Goal: Task Accomplishment & Management: Use online tool/utility

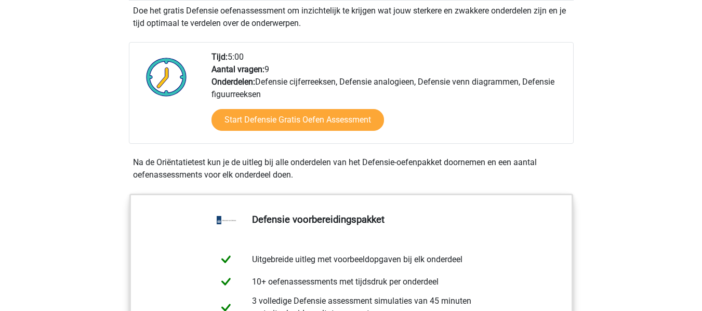
scroll to position [324, 0]
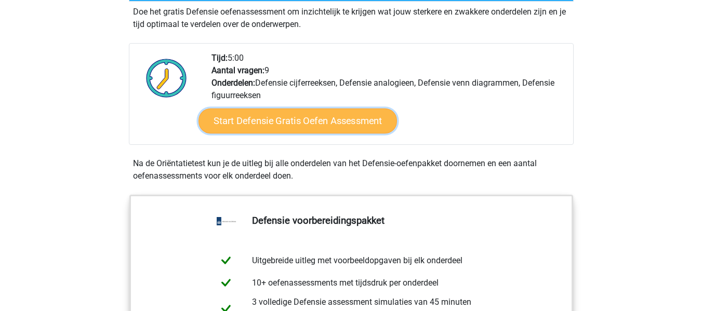
click at [272, 124] on link "Start Defensie Gratis Oefen Assessment" at bounding box center [298, 121] width 199 height 25
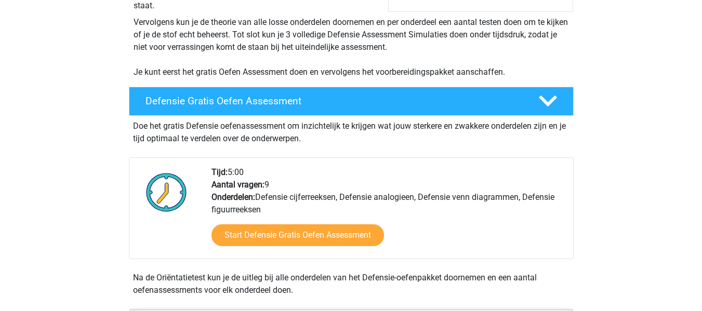
scroll to position [208, 0]
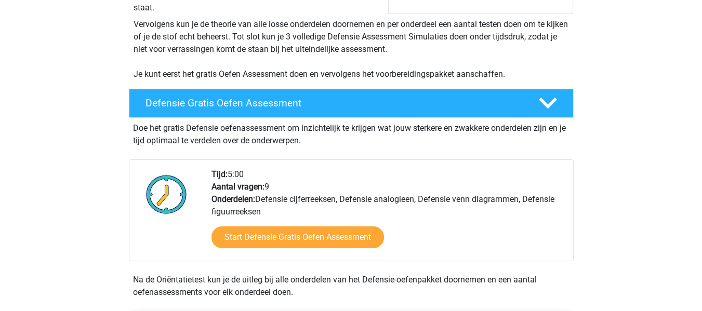
drag, startPoint x: 269, startPoint y: 211, endPoint x: 258, endPoint y: 202, distance: 13.7
click at [258, 202] on div "Tijd: 5:00 Aantal vragen: 9 Onderdelen: Defensie cijferreeksen, Defensie analog…" at bounding box center [388, 214] width 369 height 93
click at [588, 212] on div "Defensie Gratis Oefen Assessment Doe het gratis Defensie oefenassessment om inz…" at bounding box center [351, 196] width 485 height 222
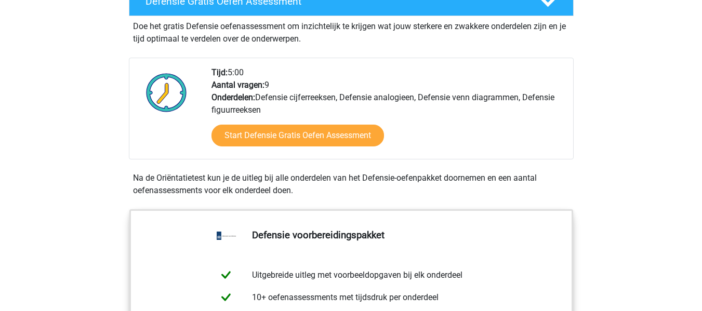
scroll to position [320, 0]
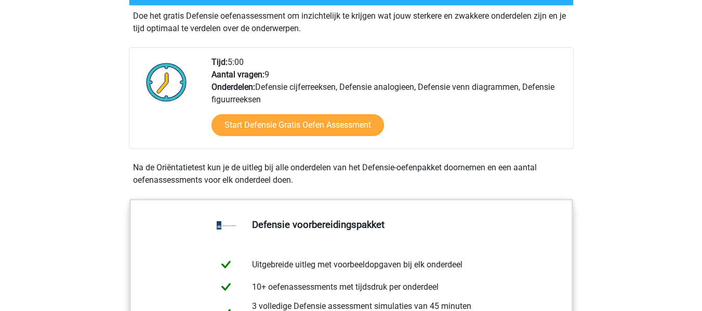
drag, startPoint x: 258, startPoint y: 89, endPoint x: 284, endPoint y: 98, distance: 26.8
click at [284, 98] on div "Tijd: 5:00 Aantal vragen: 9 Onderdelen: Defensie cijferreeksen, Defensie analog…" at bounding box center [388, 102] width 369 height 93
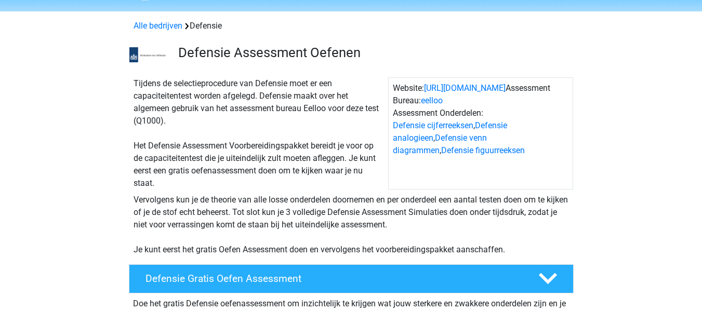
scroll to position [32, 0]
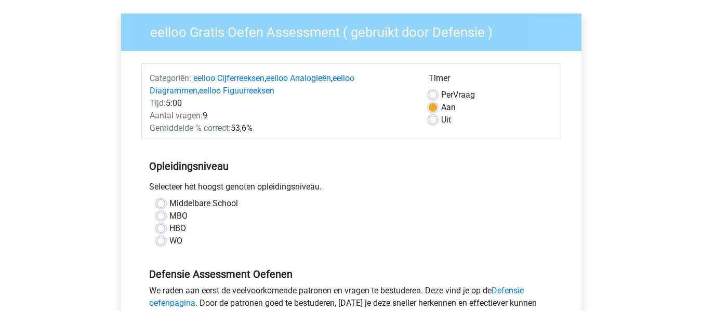
scroll to position [72, 0]
click at [169, 204] on label "Middelbare School" at bounding box center [203, 203] width 69 height 12
click at [162, 204] on input "Middelbare School" at bounding box center [161, 202] width 8 height 10
radio input "true"
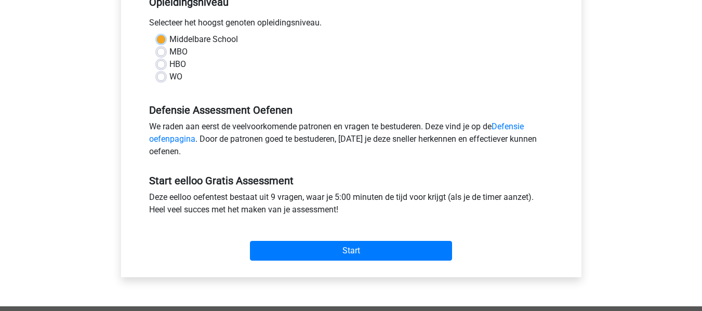
scroll to position [238, 0]
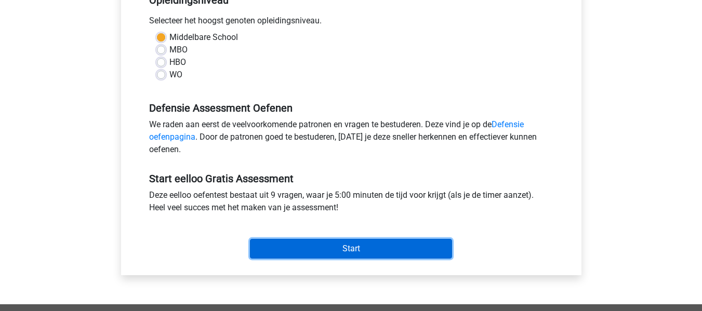
click at [325, 247] on input "Start" at bounding box center [351, 249] width 202 height 20
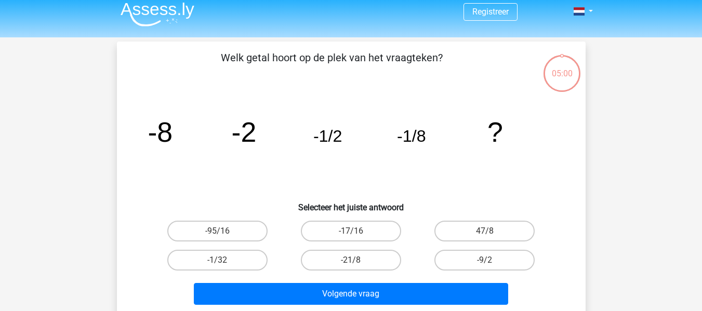
scroll to position [7, 0]
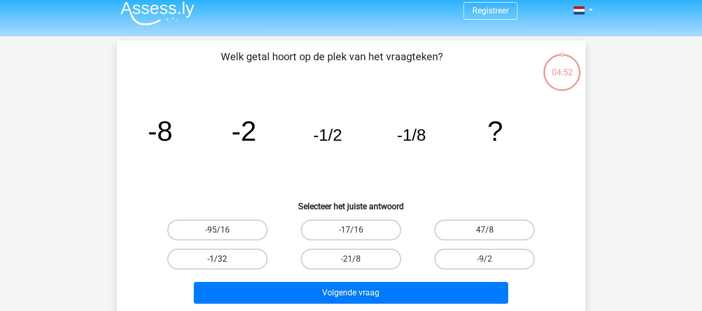
click at [238, 264] on label "-1/32" at bounding box center [217, 259] width 100 height 21
click at [224, 264] on input "-1/32" at bounding box center [220, 262] width 7 height 7
radio input "true"
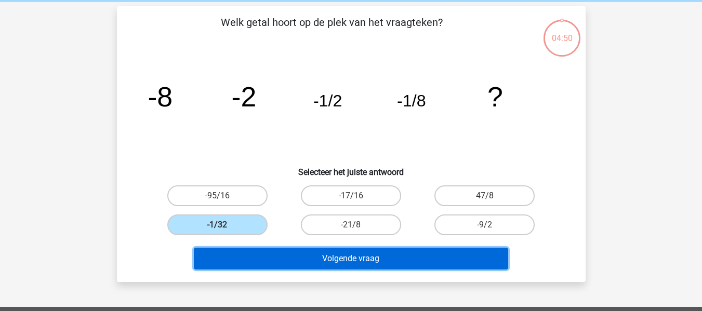
click at [348, 261] on button "Volgende vraag" at bounding box center [351, 259] width 314 height 22
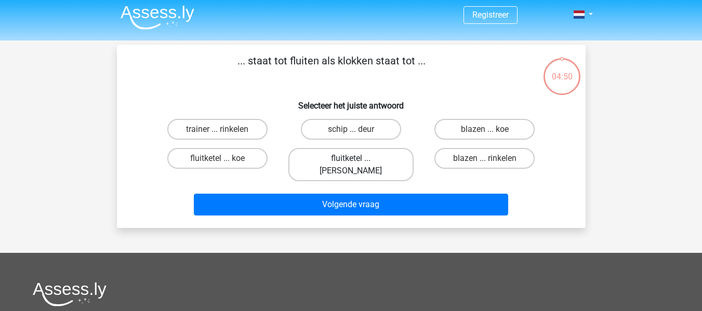
scroll to position [3, 0]
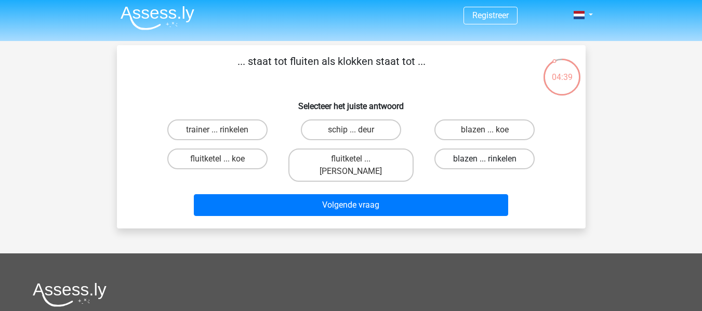
click at [464, 158] on label "blazen ... rinkelen" at bounding box center [485, 159] width 100 height 21
click at [485, 159] on input "blazen ... rinkelen" at bounding box center [488, 162] width 7 height 7
radio input "true"
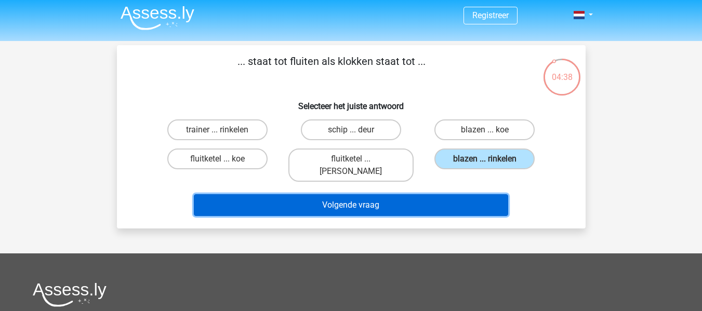
click at [399, 194] on button "Volgende vraag" at bounding box center [351, 205] width 314 height 22
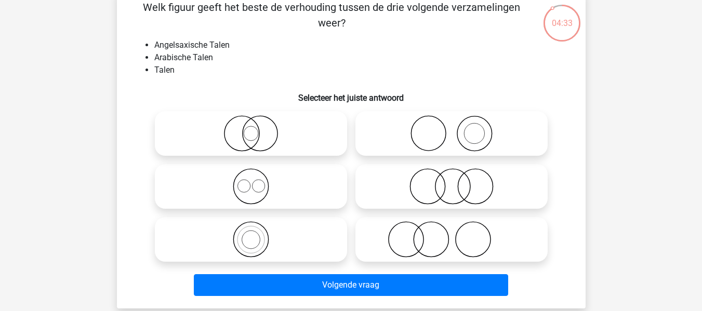
scroll to position [56, 0]
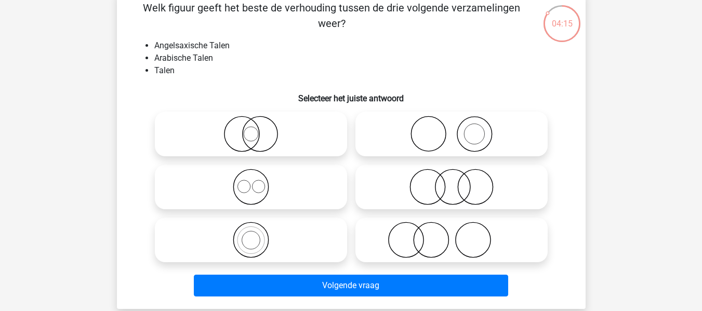
click at [284, 188] on icon at bounding box center [251, 187] width 184 height 36
click at [258, 182] on input "radio" at bounding box center [254, 178] width 7 height 7
radio input "true"
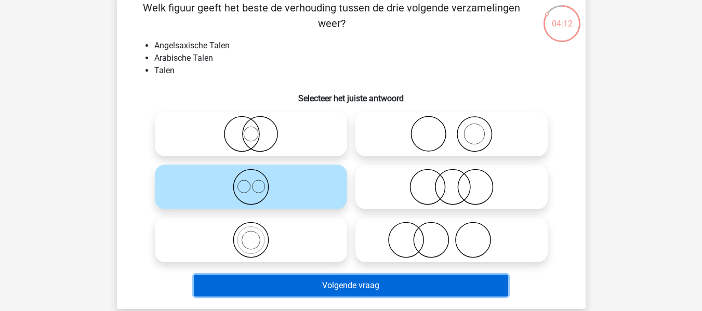
click at [355, 282] on button "Volgende vraag" at bounding box center [351, 286] width 314 height 22
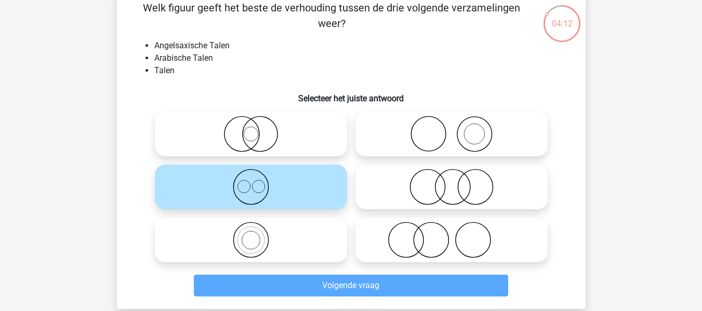
scroll to position [48, 0]
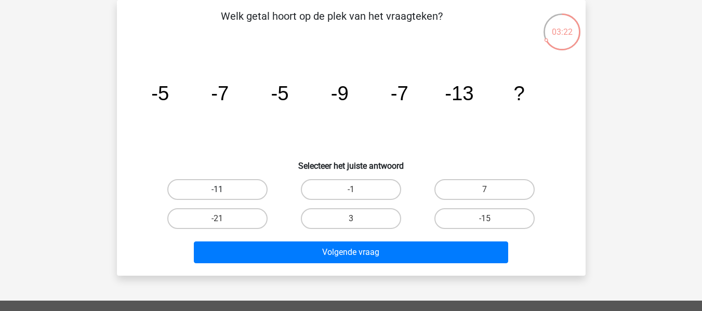
click at [235, 188] on label "-11" at bounding box center [217, 189] width 100 height 21
click at [224, 190] on input "-11" at bounding box center [220, 193] width 7 height 7
radio input "true"
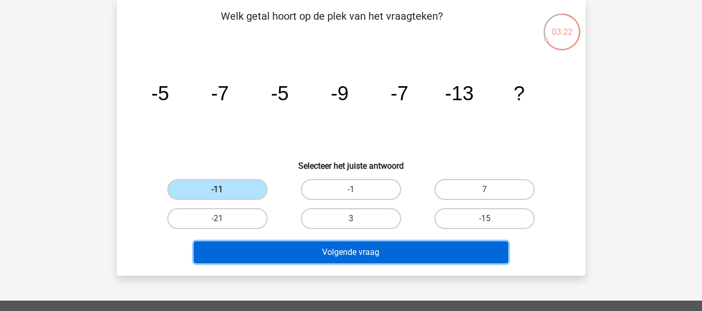
click at [325, 247] on button "Volgende vraag" at bounding box center [351, 253] width 314 height 22
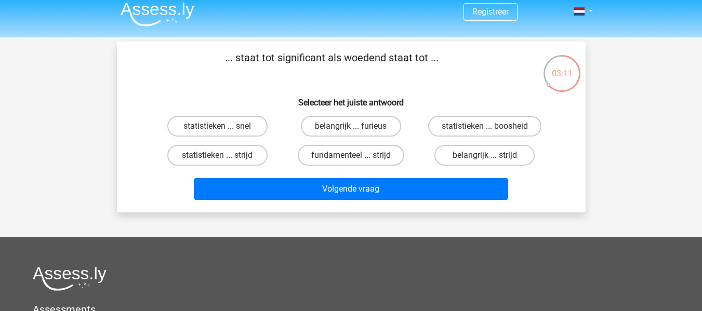
scroll to position [0, 0]
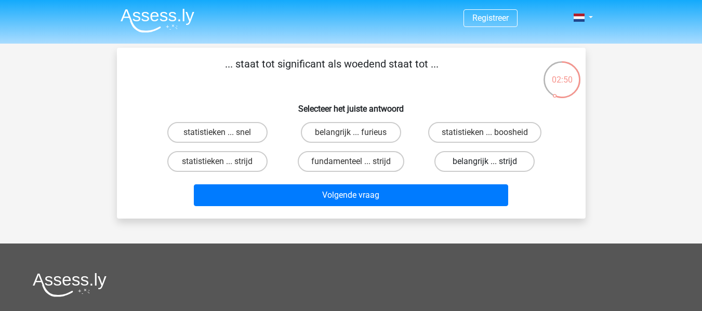
click at [454, 159] on label "belangrijk ... strijd" at bounding box center [485, 161] width 100 height 21
click at [485, 162] on input "belangrijk ... strijd" at bounding box center [488, 165] width 7 height 7
radio input "true"
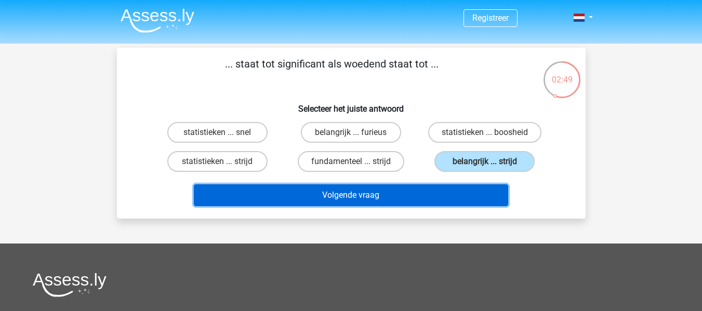
click at [363, 195] on button "Volgende vraag" at bounding box center [351, 196] width 314 height 22
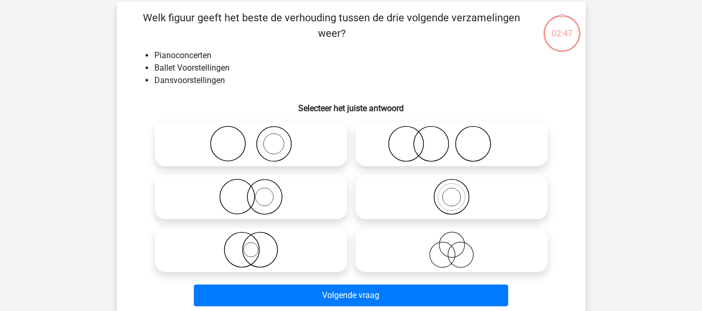
scroll to position [48, 0]
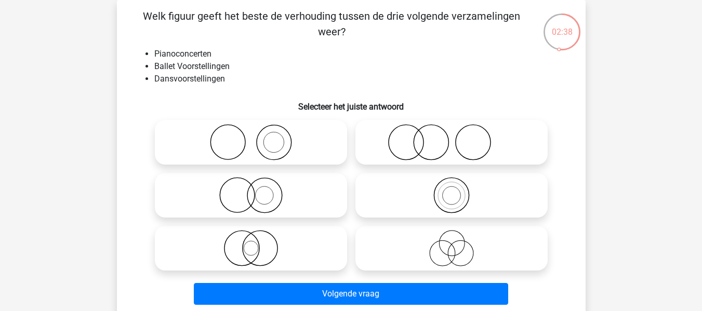
click at [299, 145] on icon at bounding box center [251, 142] width 184 height 36
click at [258, 137] on input "radio" at bounding box center [254, 133] width 7 height 7
radio input "true"
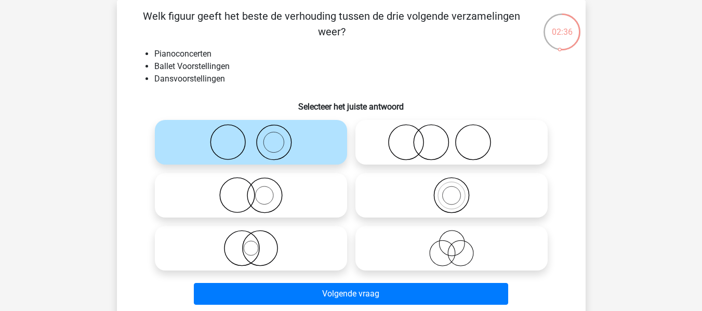
click at [285, 185] on icon at bounding box center [251, 195] width 184 height 36
click at [258, 185] on input "radio" at bounding box center [254, 186] width 7 height 7
radio input "true"
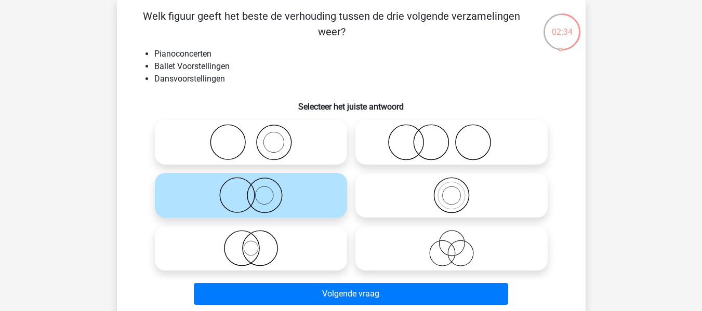
click at [268, 141] on icon at bounding box center [251, 142] width 184 height 36
click at [258, 137] on input "radio" at bounding box center [254, 133] width 7 height 7
radio input "true"
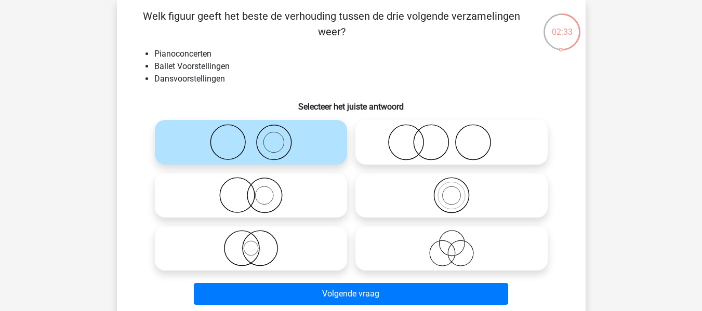
click at [307, 208] on icon at bounding box center [251, 195] width 184 height 36
click at [258, 190] on input "radio" at bounding box center [254, 186] width 7 height 7
radio input "true"
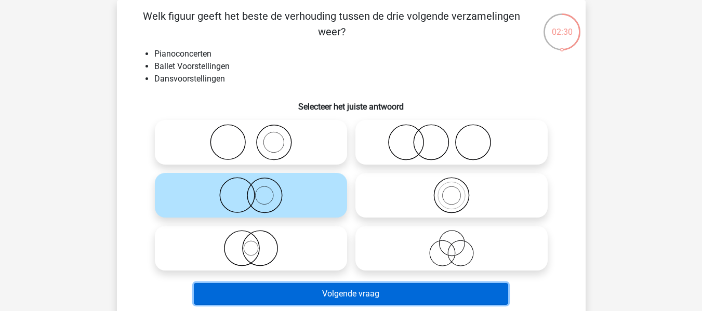
click at [348, 292] on button "Volgende vraag" at bounding box center [351, 294] width 314 height 22
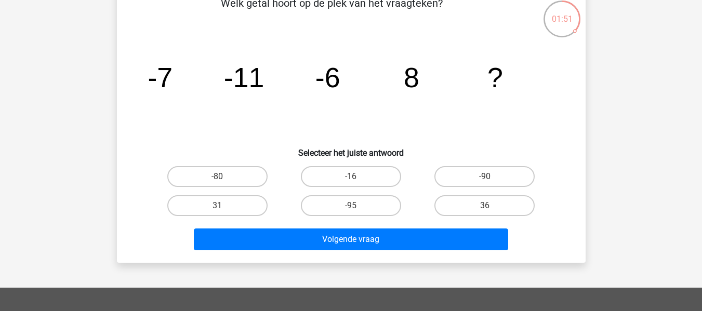
scroll to position [60, 0]
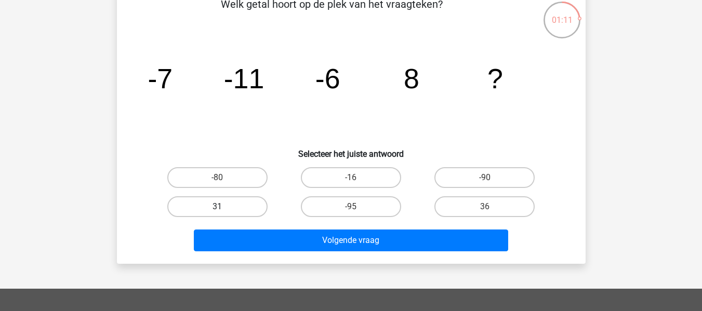
click at [231, 201] on label "31" at bounding box center [217, 206] width 100 height 21
click at [224, 207] on input "31" at bounding box center [220, 210] width 7 height 7
radio input "true"
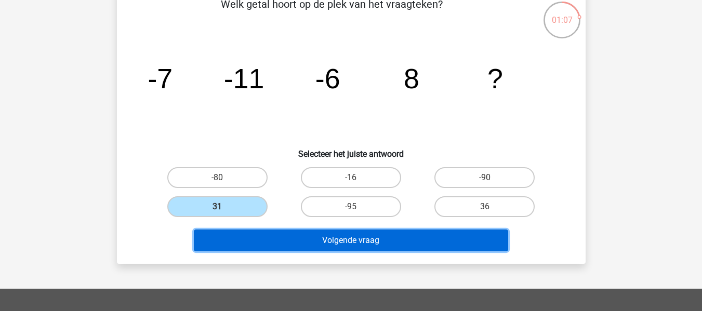
click at [282, 234] on button "Volgende vraag" at bounding box center [351, 241] width 314 height 22
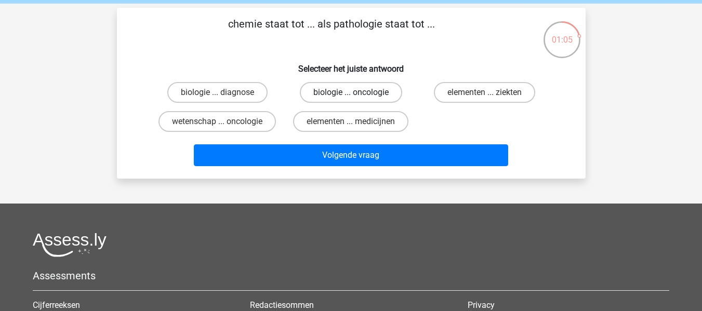
scroll to position [40, 0]
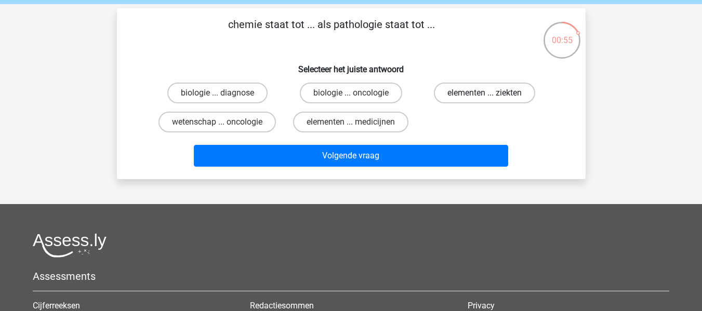
click at [467, 98] on label "elementen ... ziekten" at bounding box center [484, 93] width 101 height 21
click at [485, 98] on input "elementen ... ziekten" at bounding box center [488, 96] width 7 height 7
radio input "true"
click at [217, 90] on label "biologie ... diagnose" at bounding box center [217, 93] width 100 height 21
click at [217, 93] on input "biologie ... diagnose" at bounding box center [220, 96] width 7 height 7
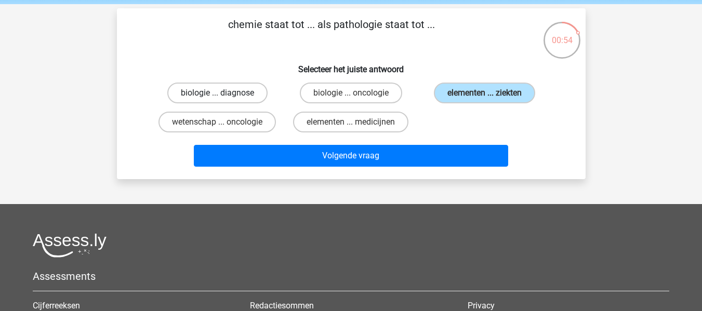
radio input "true"
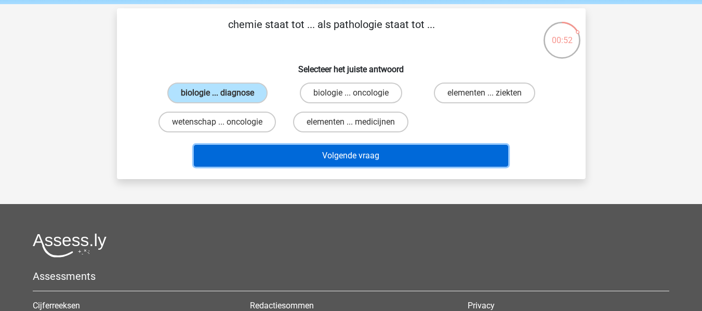
click at [307, 151] on button "Volgende vraag" at bounding box center [351, 156] width 314 height 22
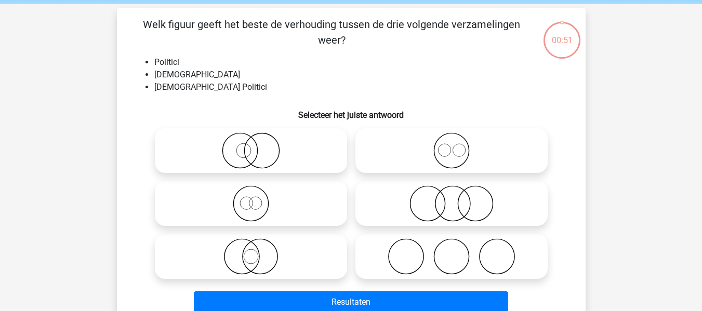
scroll to position [48, 0]
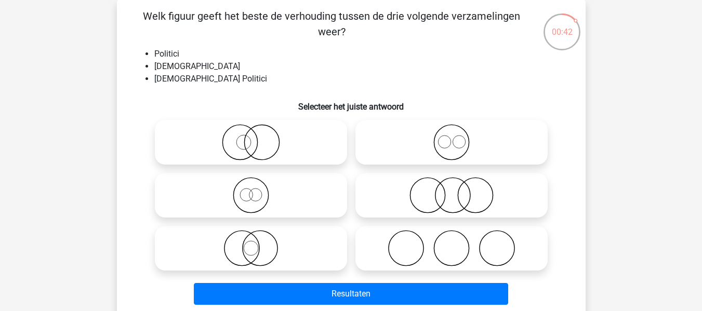
click at [437, 197] on icon at bounding box center [452, 195] width 184 height 36
click at [452, 190] on input "radio" at bounding box center [455, 186] width 7 height 7
radio input "true"
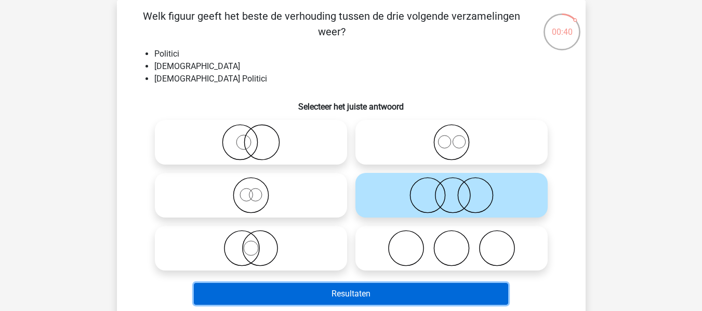
click at [409, 291] on button "Resultaten" at bounding box center [351, 294] width 314 height 22
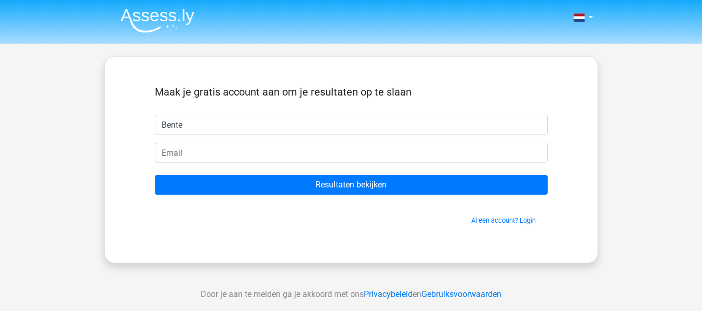
type input "Bente"
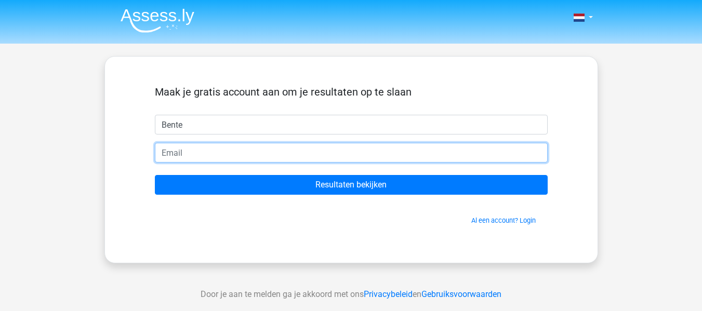
click at [323, 155] on input "email" at bounding box center [351, 153] width 393 height 20
type input "12921@hageveld.nl"
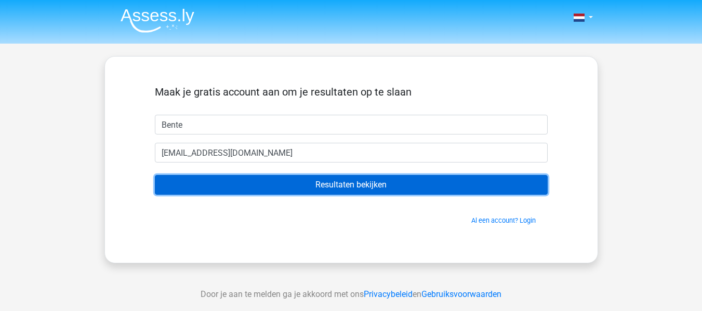
click at [288, 191] on input "Resultaten bekijken" at bounding box center [351, 185] width 393 height 20
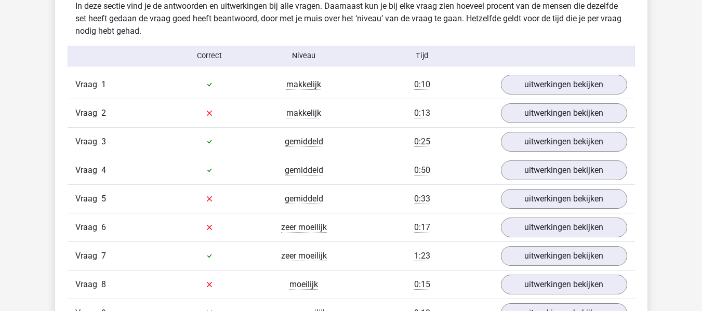
scroll to position [1137, 0]
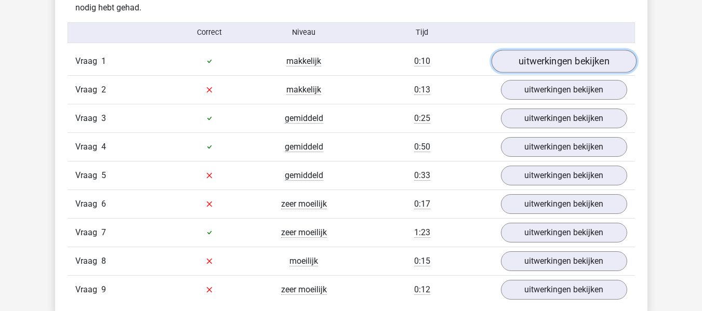
click at [553, 63] on link "uitwerkingen bekijken" at bounding box center [563, 61] width 145 height 23
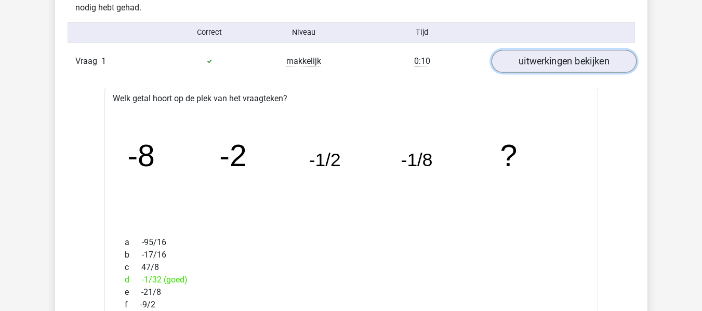
click at [553, 63] on link "uitwerkingen bekijken" at bounding box center [563, 61] width 145 height 23
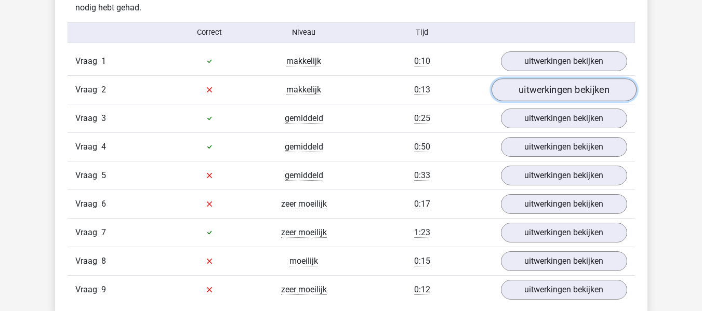
click at [546, 90] on link "uitwerkingen bekijken" at bounding box center [563, 89] width 145 height 23
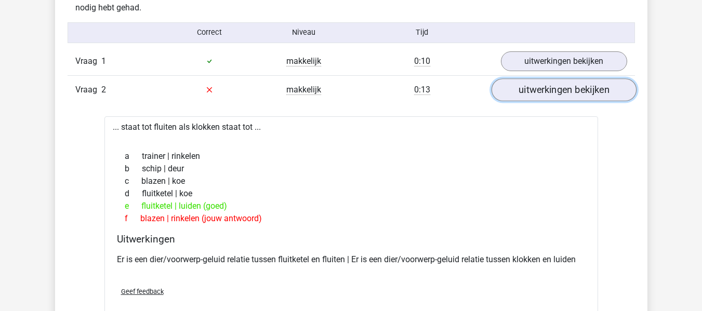
click at [546, 90] on link "uitwerkingen bekijken" at bounding box center [563, 89] width 145 height 23
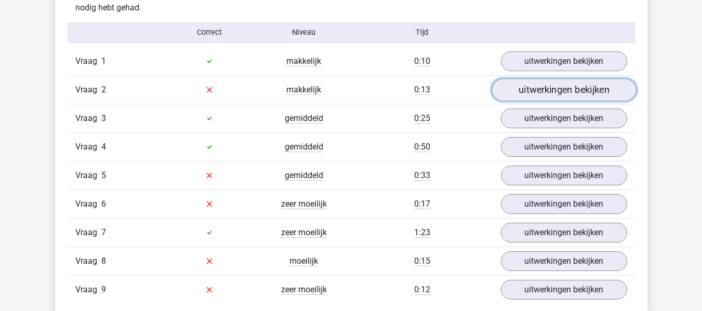
click at [543, 92] on link "uitwerkingen bekijken" at bounding box center [563, 89] width 145 height 23
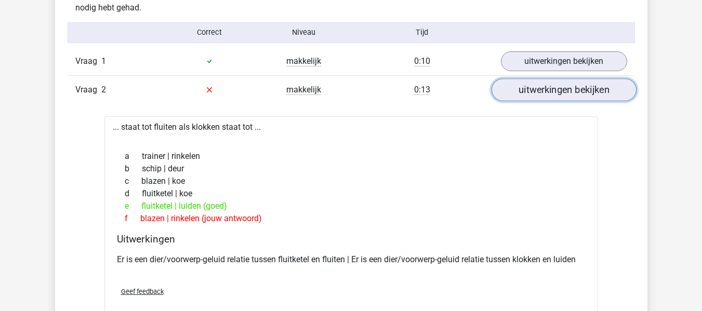
click at [543, 91] on link "uitwerkingen bekijken" at bounding box center [563, 89] width 145 height 23
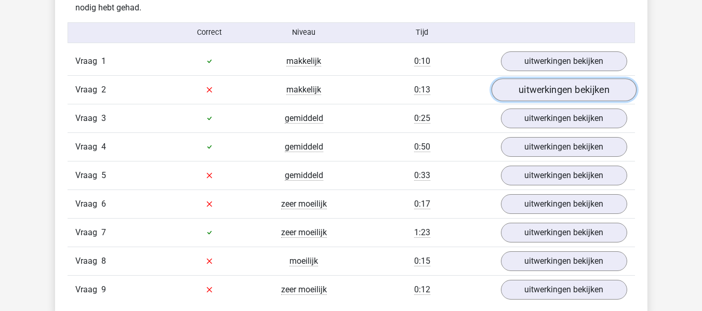
click at [543, 91] on link "uitwerkingen bekijken" at bounding box center [563, 89] width 145 height 23
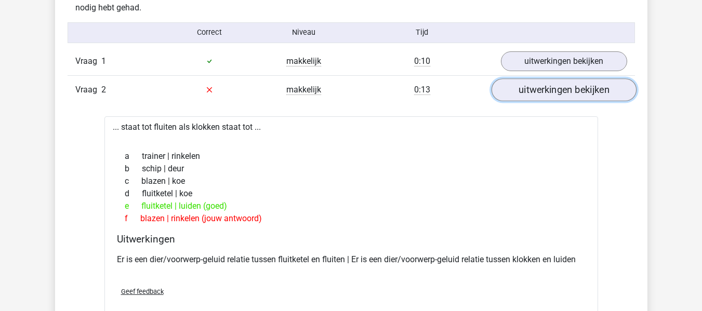
click at [543, 91] on link "uitwerkingen bekijken" at bounding box center [563, 89] width 145 height 23
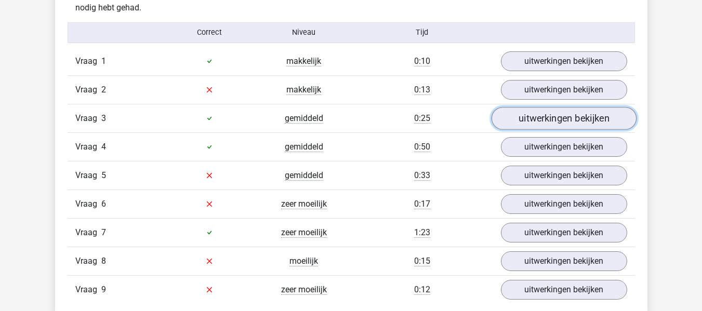
click at [536, 120] on link "uitwerkingen bekijken" at bounding box center [563, 118] width 145 height 23
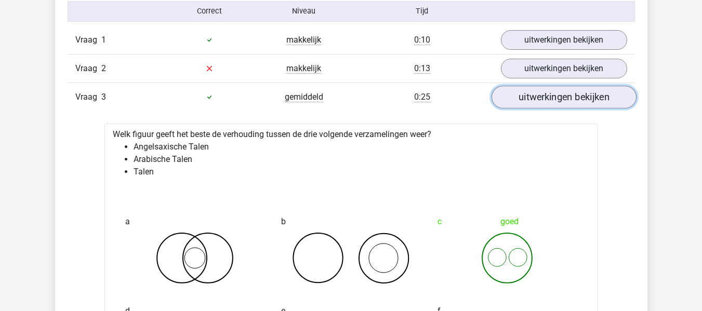
scroll to position [1159, 0]
click at [524, 102] on link "uitwerkingen bekijken" at bounding box center [563, 96] width 145 height 23
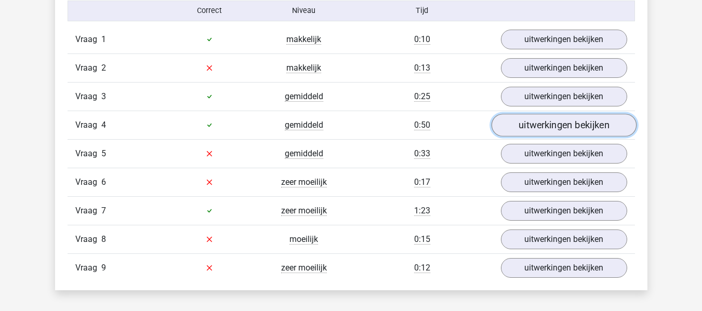
click at [530, 128] on link "uitwerkingen bekijken" at bounding box center [563, 125] width 145 height 23
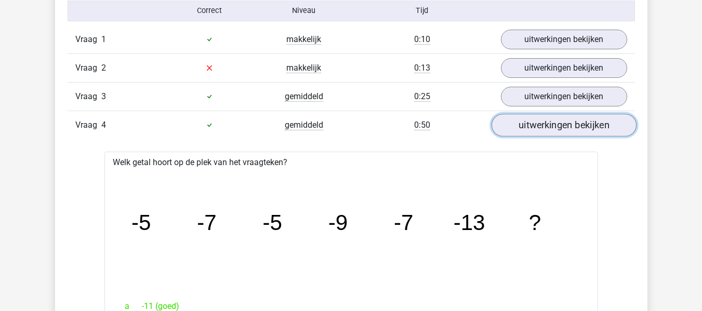
click at [530, 127] on link "uitwerkingen bekijken" at bounding box center [563, 125] width 145 height 23
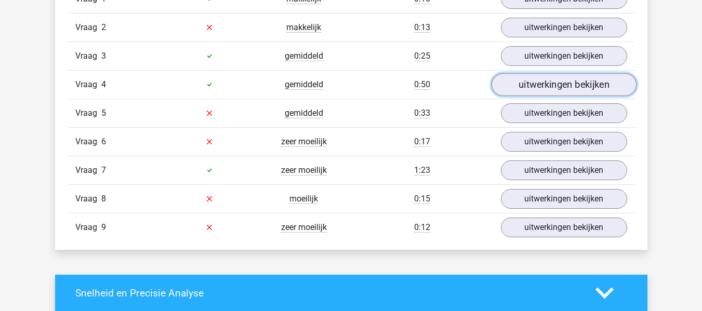
scroll to position [1201, 0]
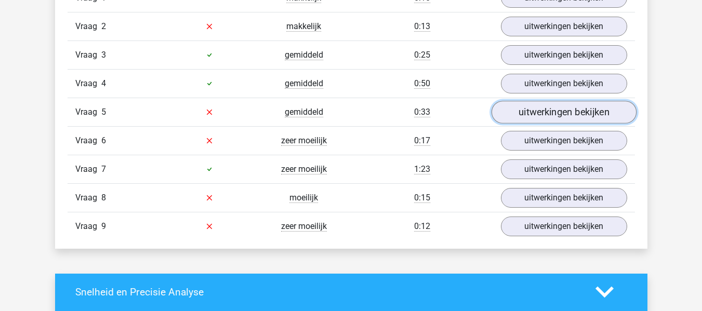
click at [520, 118] on link "uitwerkingen bekijken" at bounding box center [563, 112] width 145 height 23
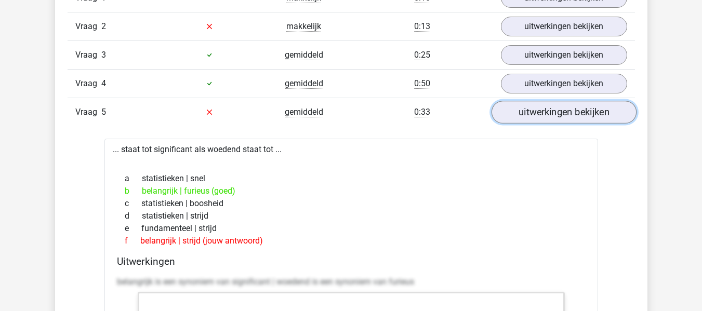
click at [520, 118] on link "uitwerkingen bekijken" at bounding box center [563, 112] width 145 height 23
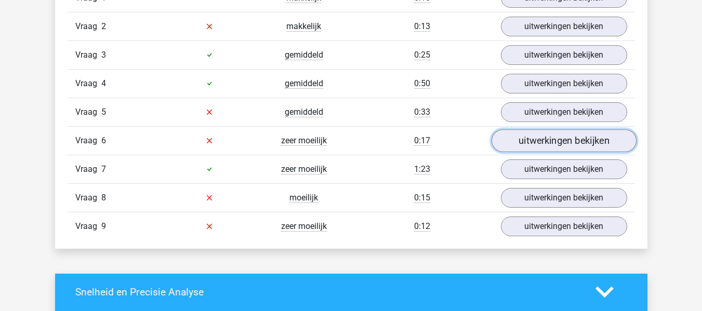
click at [530, 142] on link "uitwerkingen bekijken" at bounding box center [563, 140] width 145 height 23
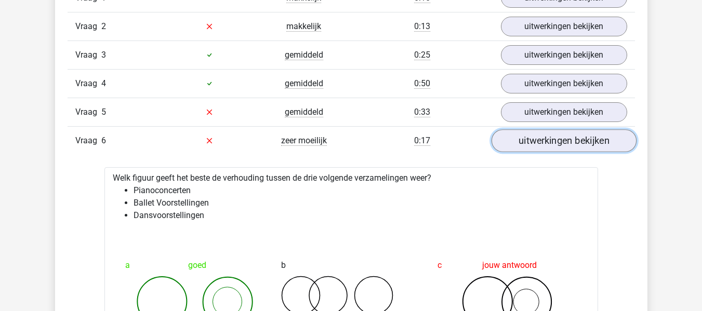
click at [531, 142] on link "uitwerkingen bekijken" at bounding box center [563, 140] width 145 height 23
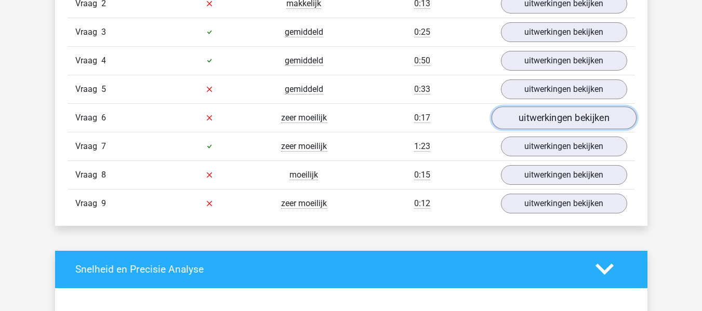
scroll to position [1224, 0]
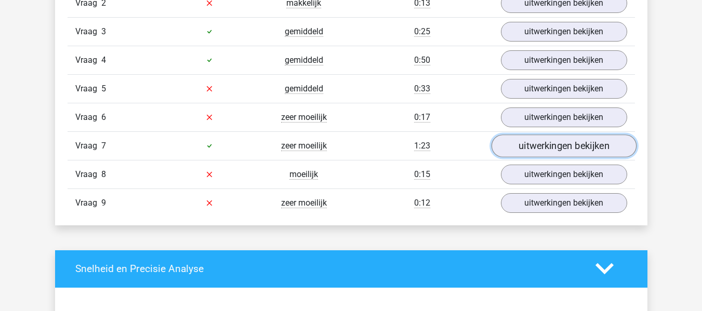
click at [532, 148] on link "uitwerkingen bekijken" at bounding box center [563, 146] width 145 height 23
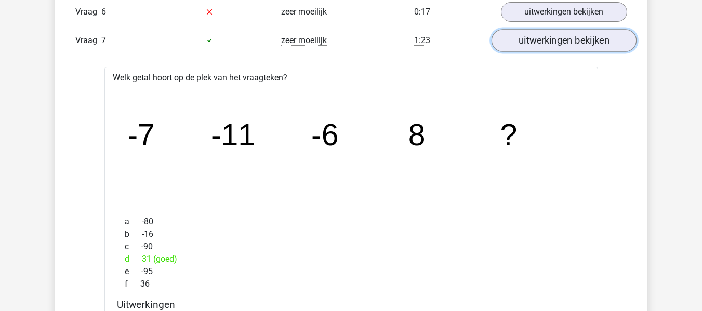
scroll to position [1328, 0]
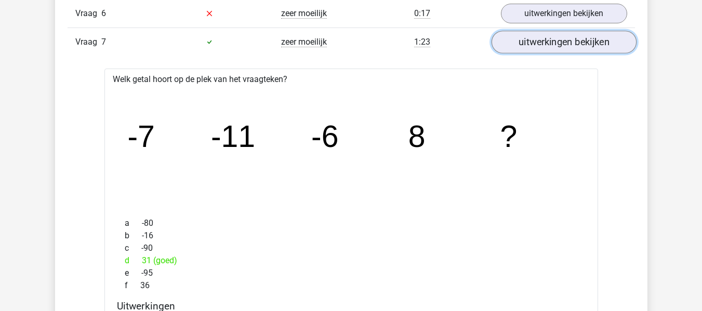
click at [535, 47] on link "uitwerkingen bekijken" at bounding box center [563, 42] width 145 height 23
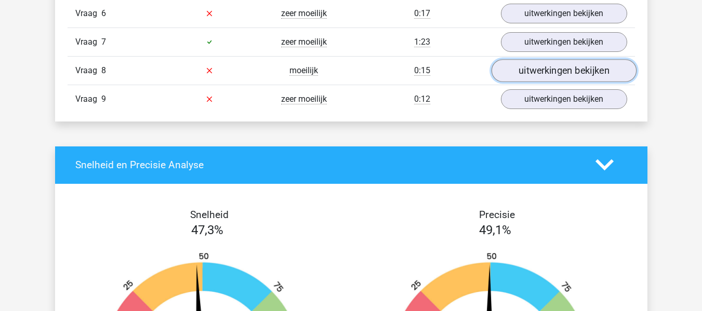
click at [535, 78] on link "uitwerkingen bekijken" at bounding box center [563, 70] width 145 height 23
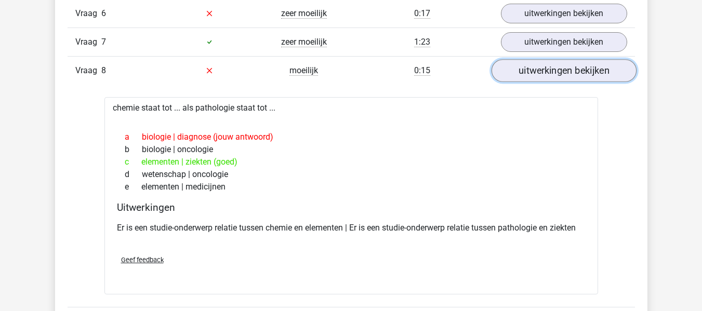
click at [535, 78] on link "uitwerkingen bekijken" at bounding box center [563, 70] width 145 height 23
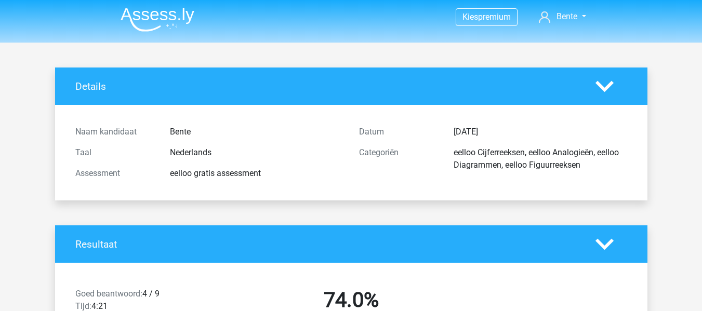
scroll to position [0, 0]
